Goal: Task Accomplishment & Management: Manage account settings

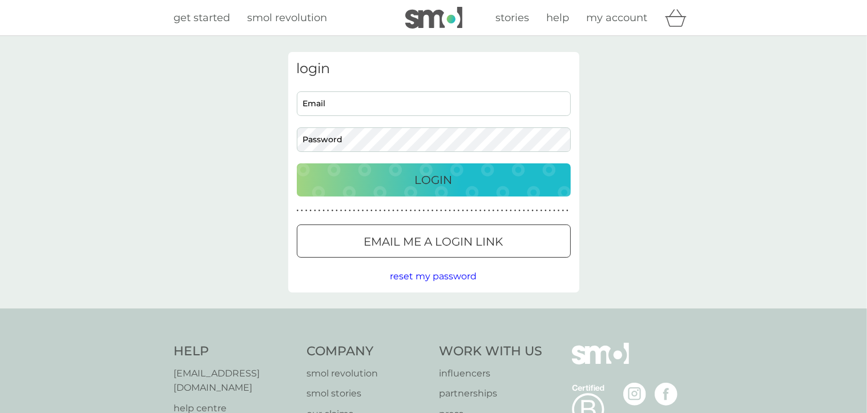
type input "[EMAIL_ADDRESS][DOMAIN_NAME]"
click at [433, 176] on p "Login" at bounding box center [434, 180] width 38 height 18
click at [440, 186] on p "Login" at bounding box center [434, 180] width 38 height 18
click at [421, 178] on p "Login" at bounding box center [434, 180] width 38 height 18
